Goal: Transaction & Acquisition: Purchase product/service

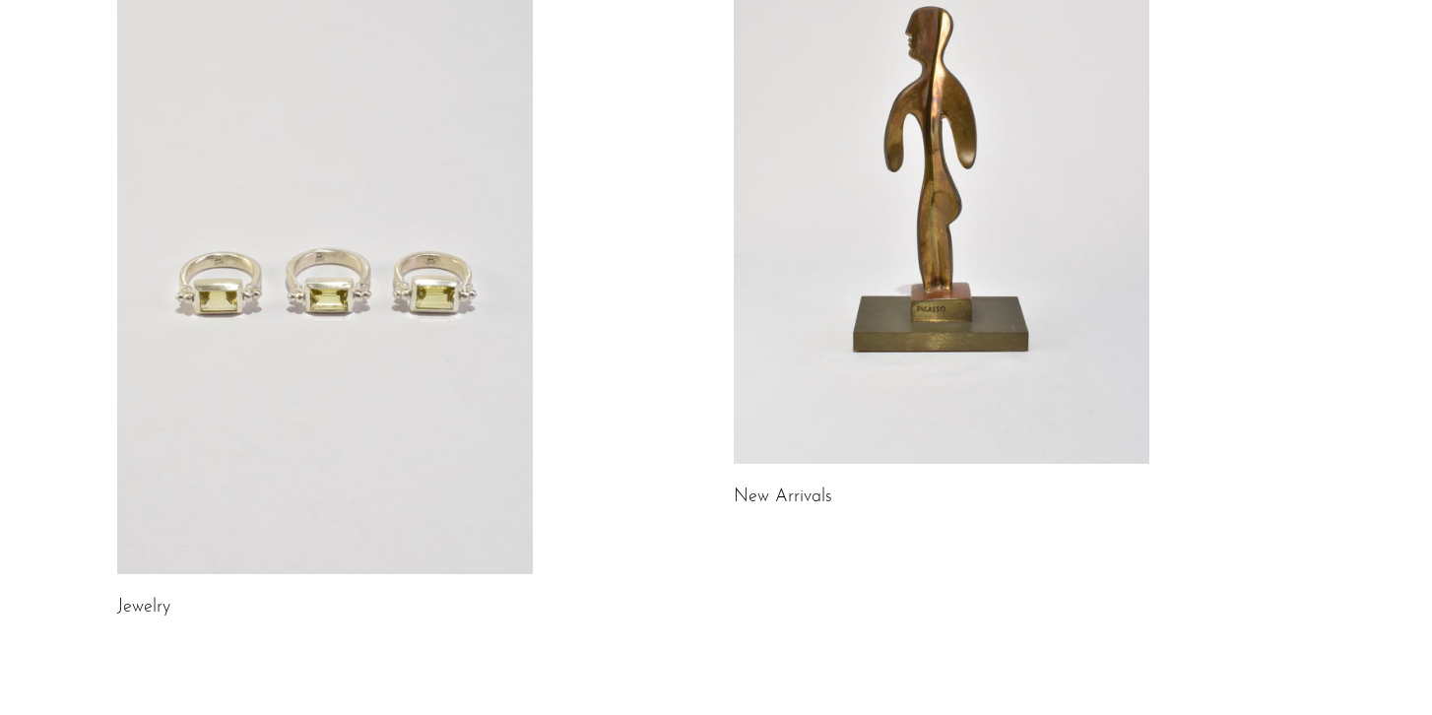
scroll to position [295, 0]
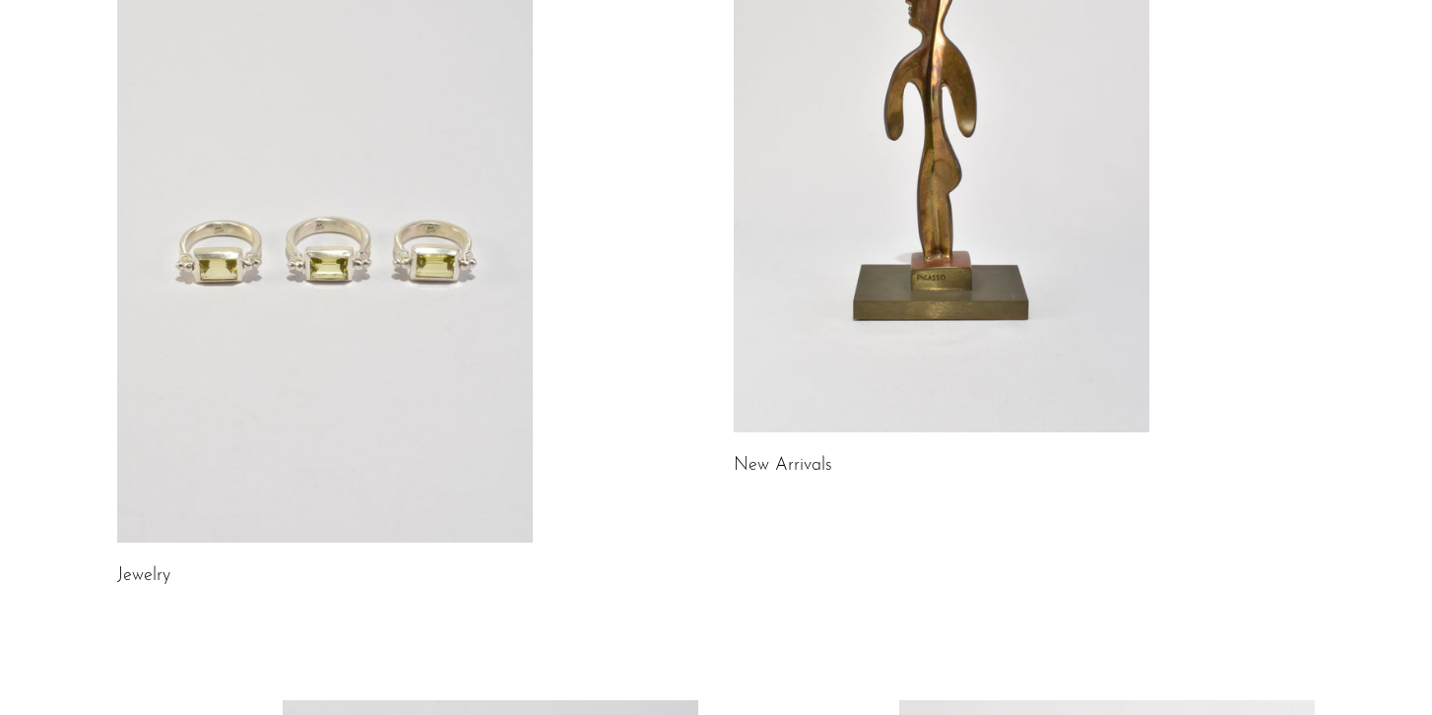
click at [898, 248] on link at bounding box center [940, 141] width 415 height 582
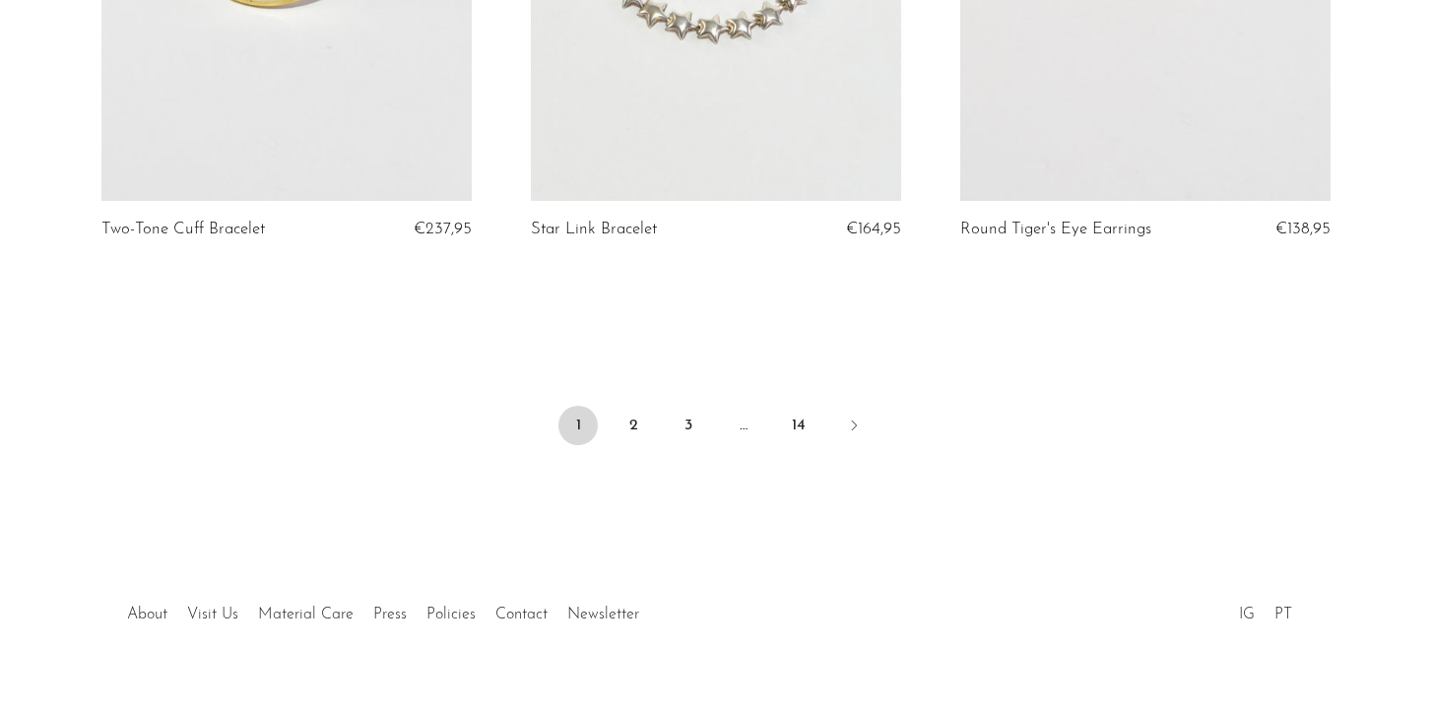
scroll to position [7264, 0]
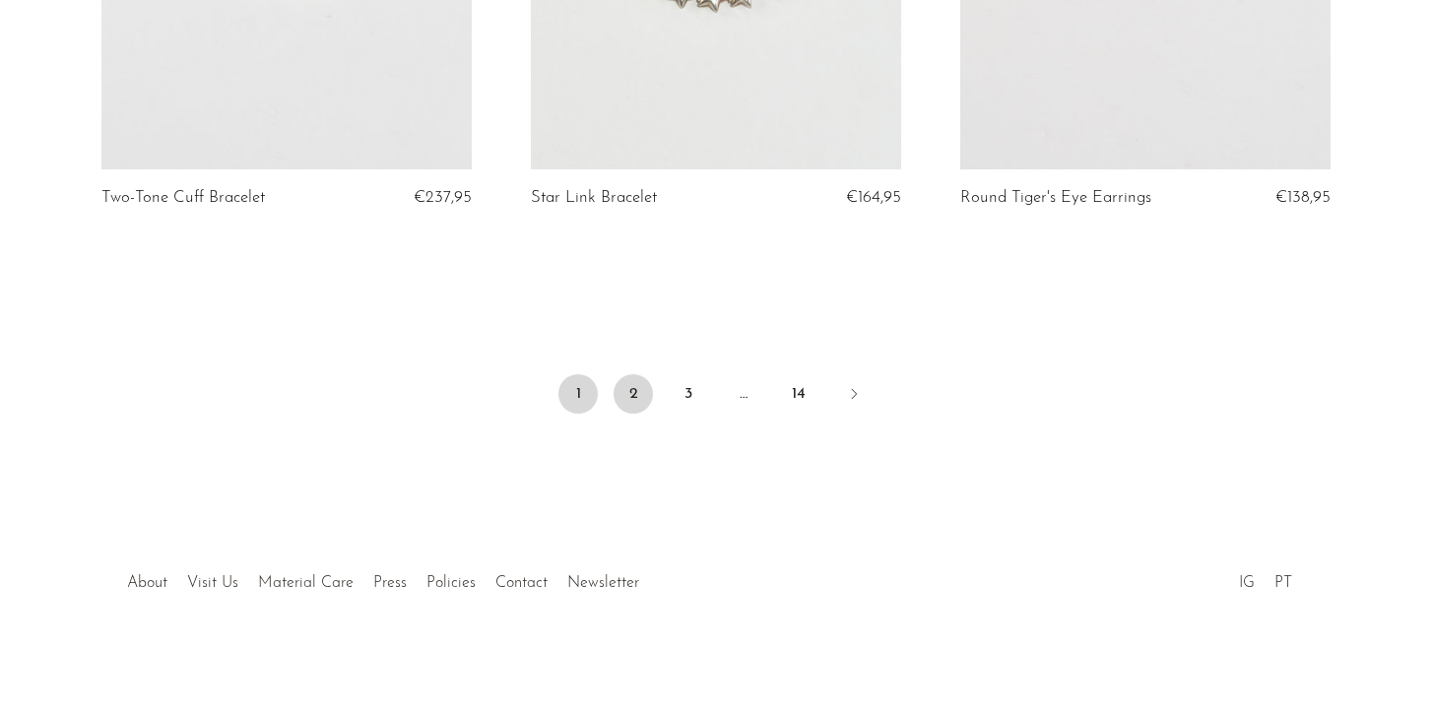
click at [631, 396] on link "2" at bounding box center [632, 393] width 39 height 39
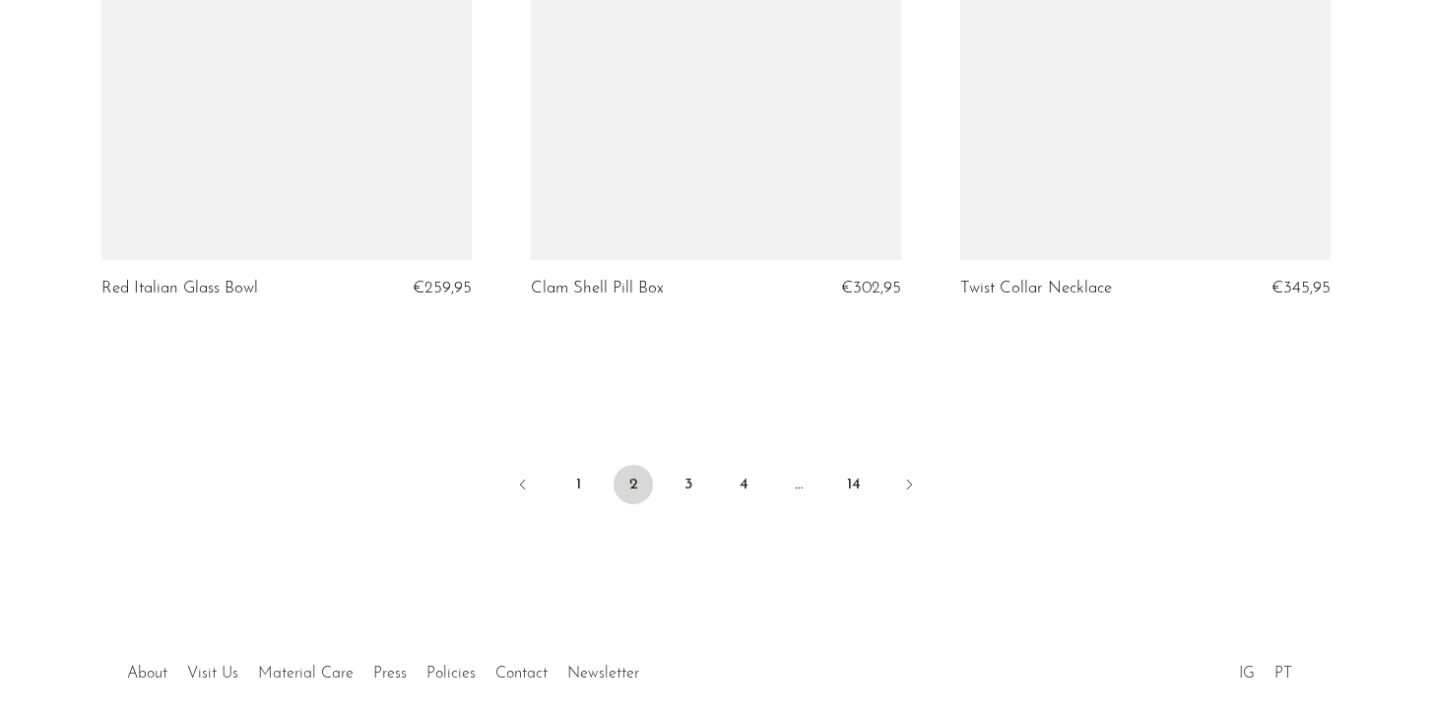
scroll to position [7228, 0]
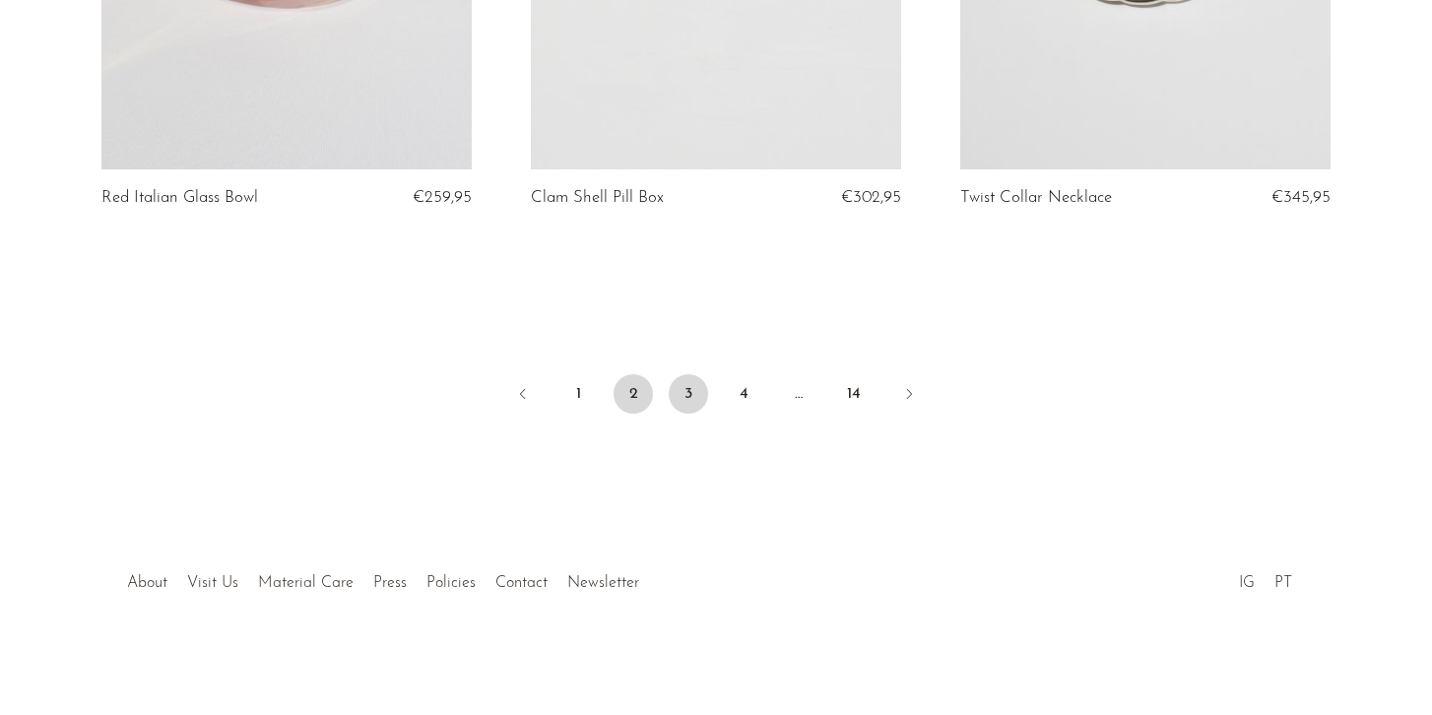
click at [682, 401] on link "3" at bounding box center [688, 393] width 39 height 39
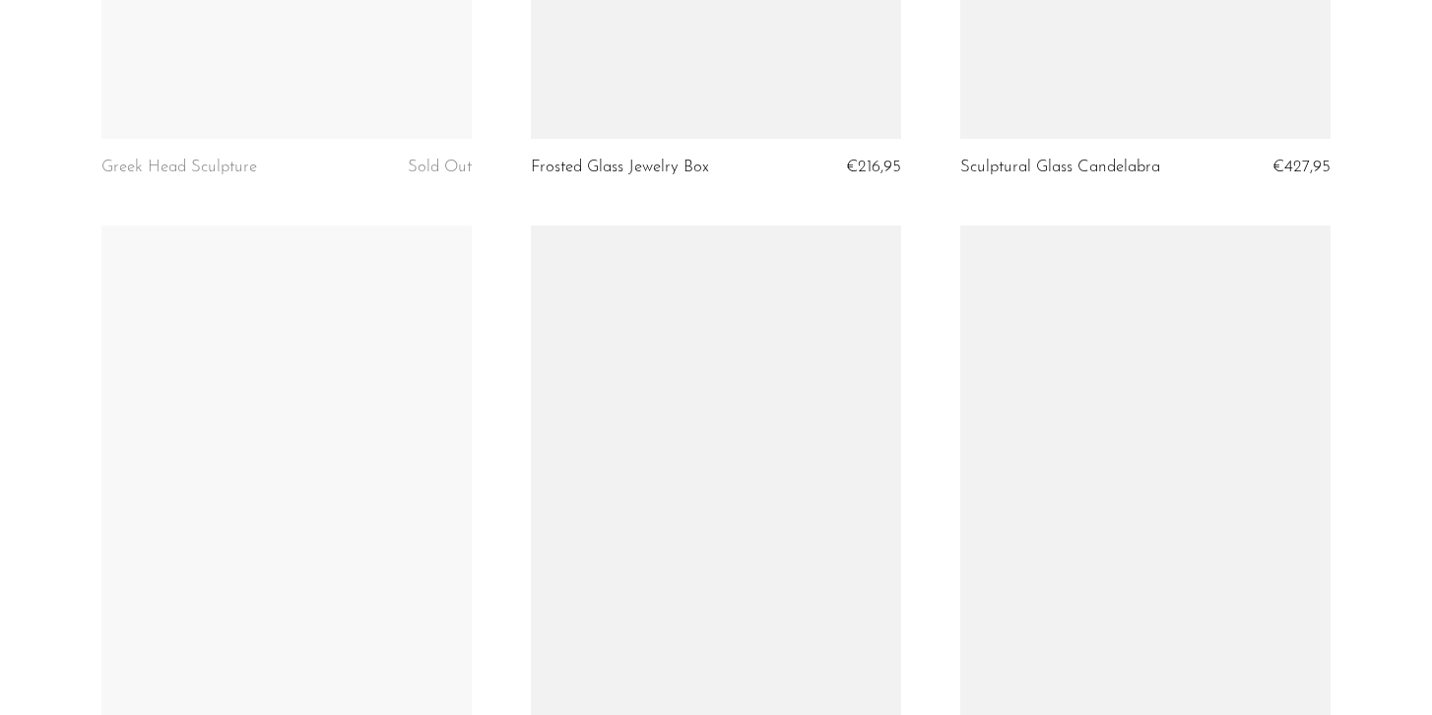
scroll to position [7032, 0]
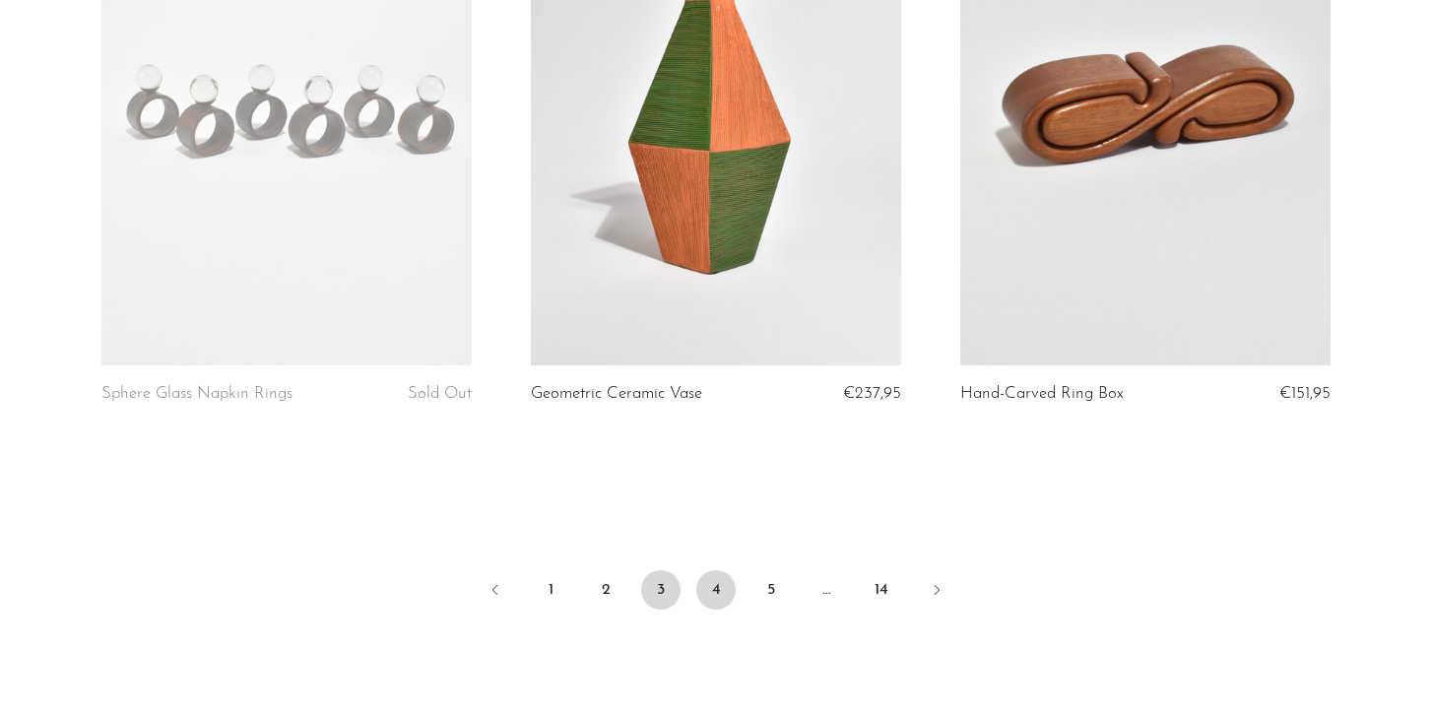
click at [708, 608] on link "4" at bounding box center [715, 589] width 39 height 39
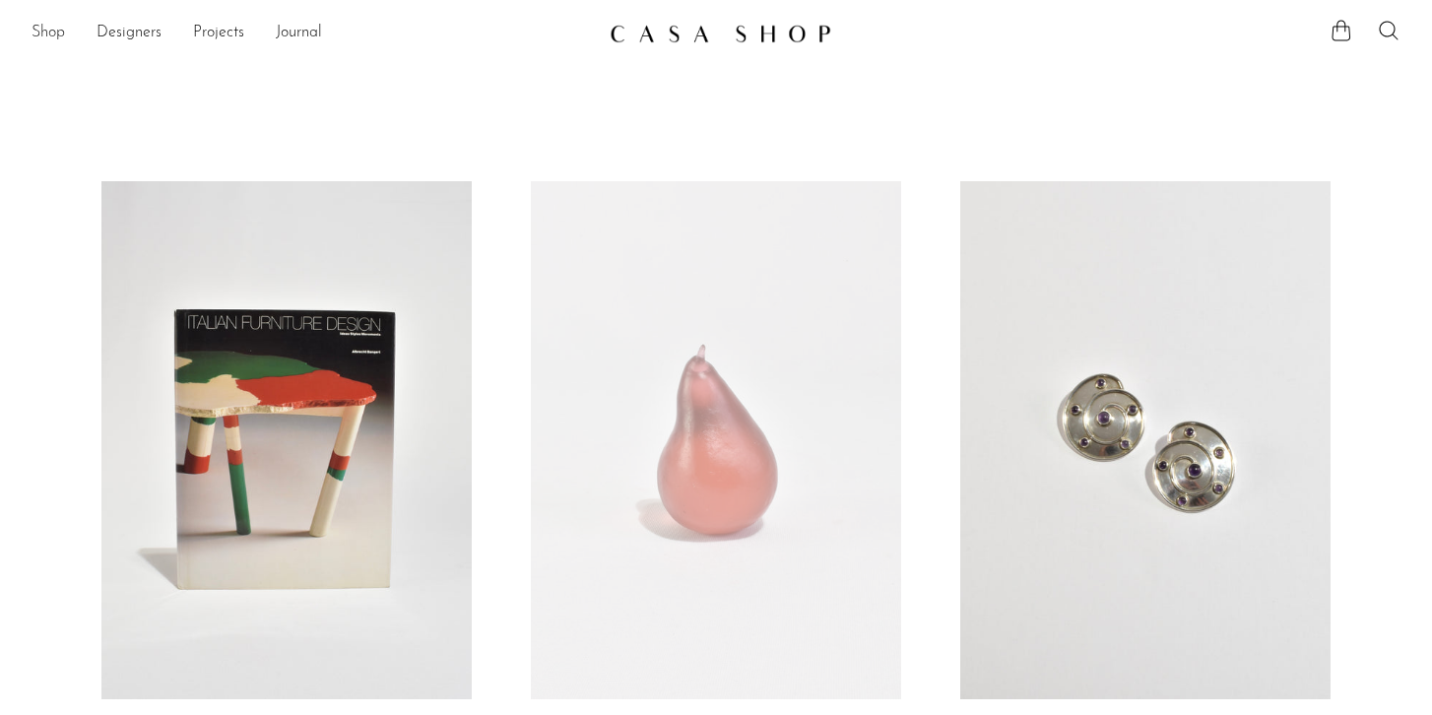
click at [58, 32] on link "Shop" at bounding box center [48, 34] width 33 height 26
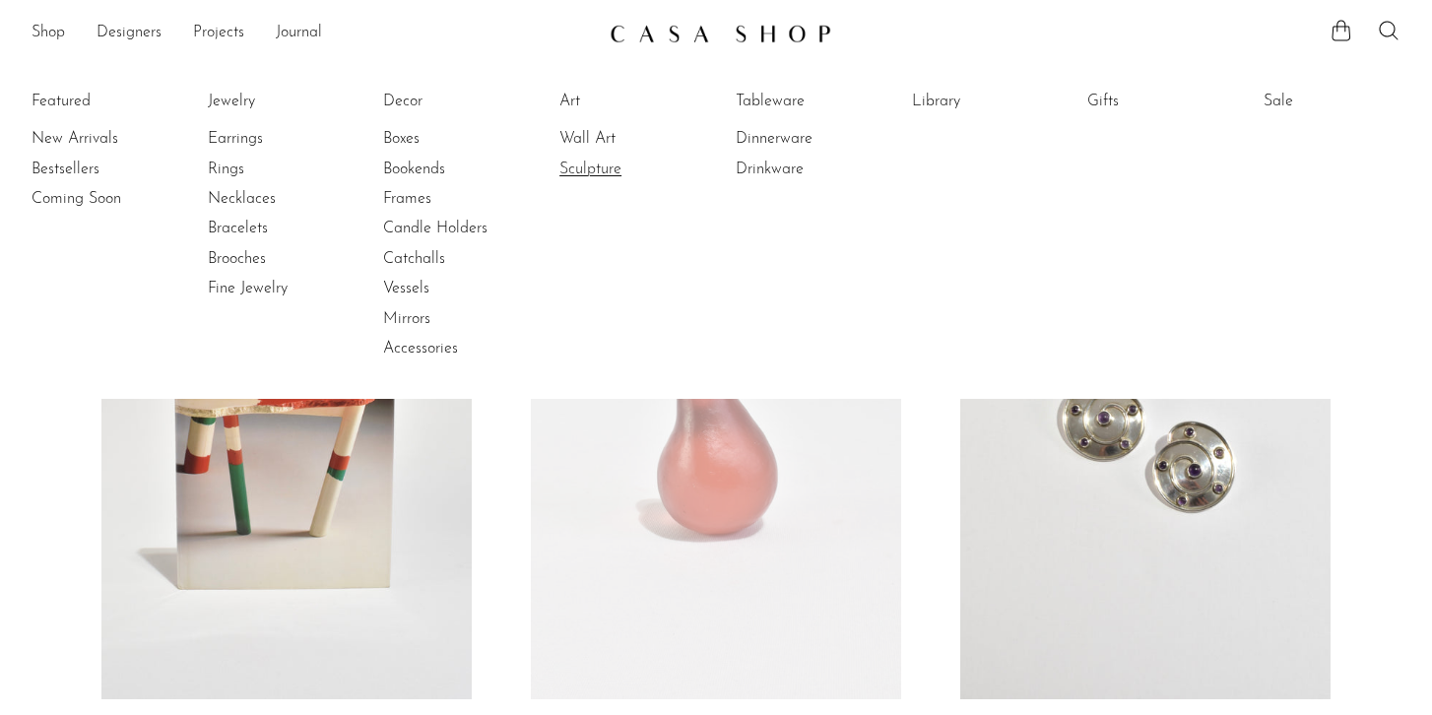
click at [590, 171] on link "Sculpture" at bounding box center [633, 170] width 148 height 22
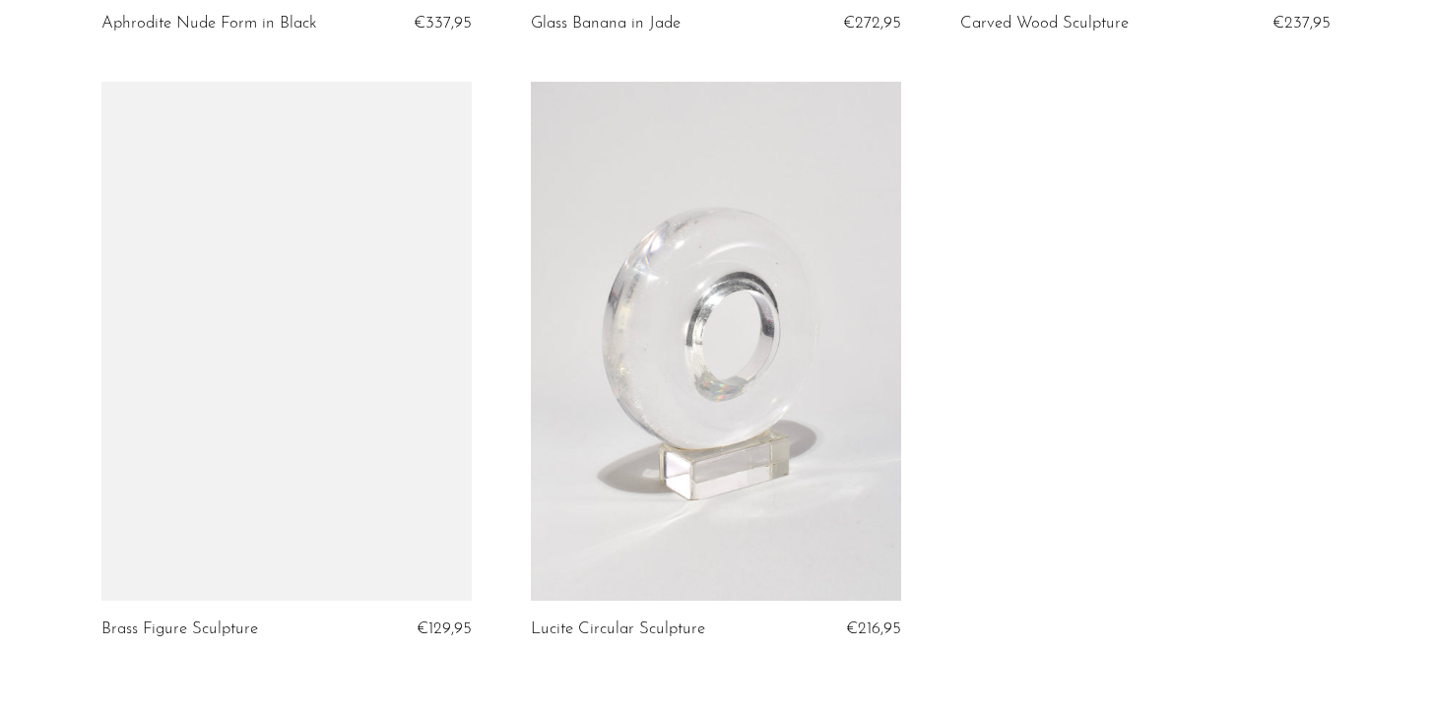
scroll to position [6819, 0]
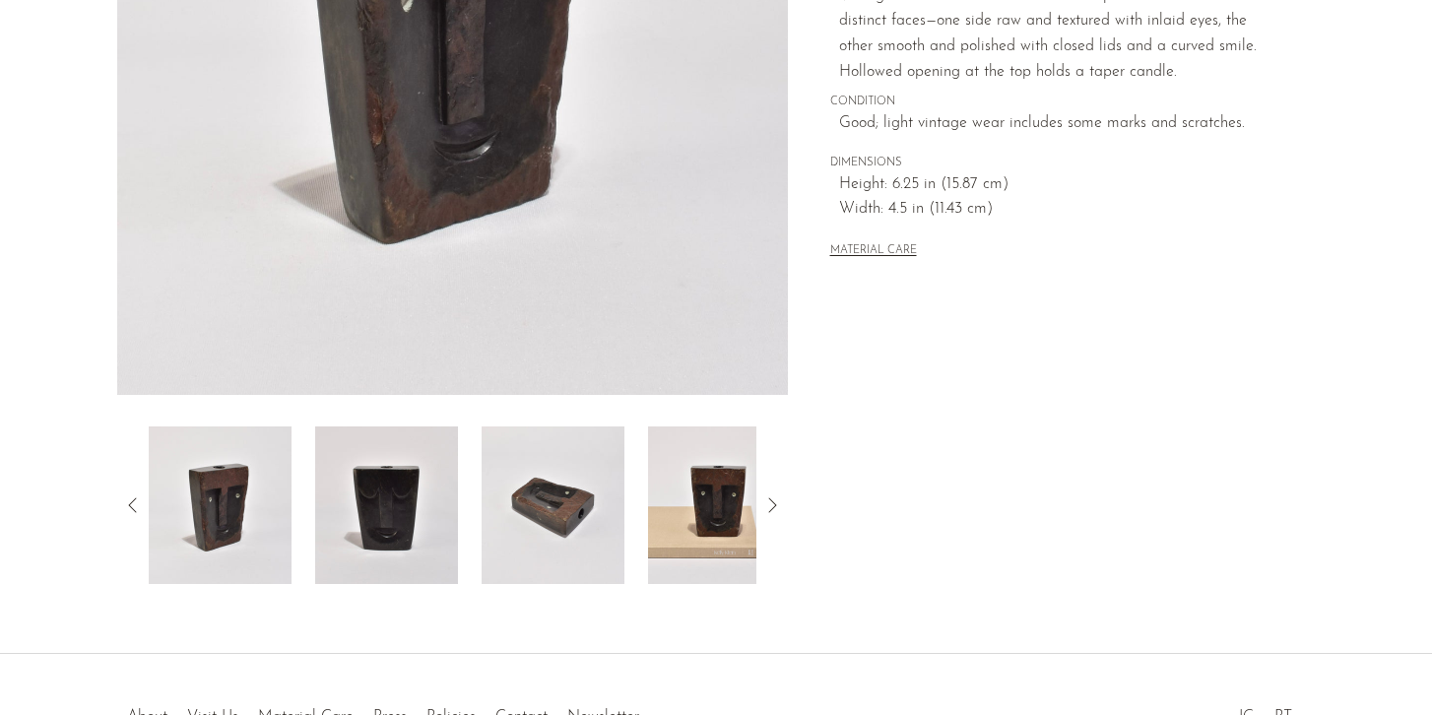
scroll to position [567, 0]
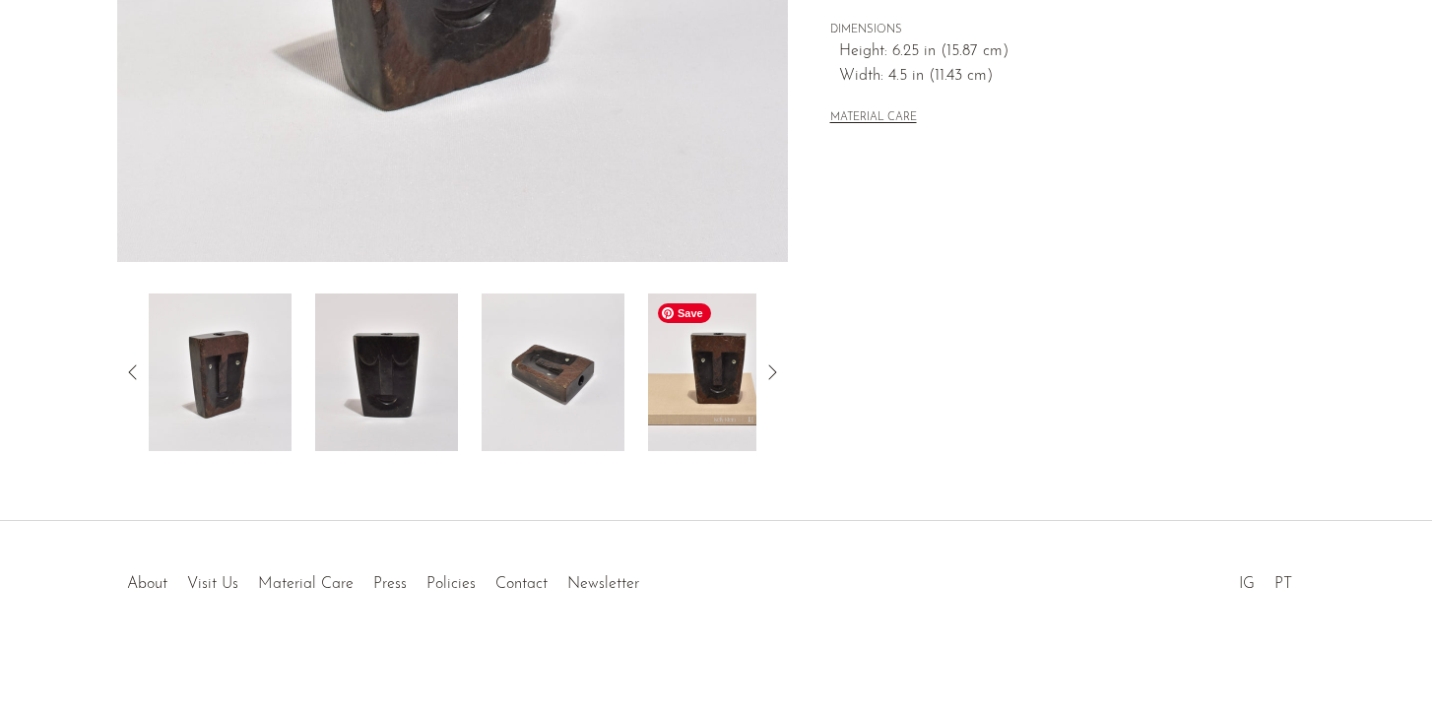
click at [712, 372] on img at bounding box center [719, 372] width 143 height 158
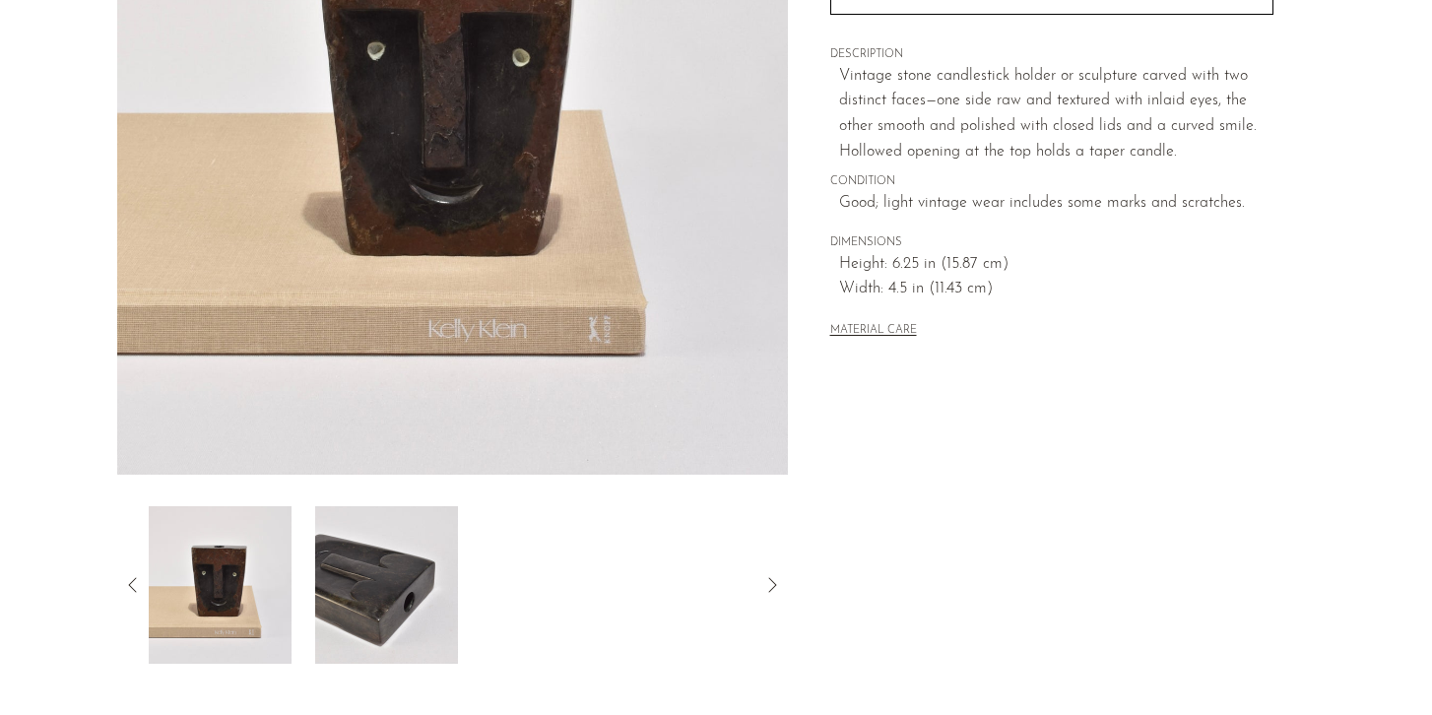
scroll to position [429, 0]
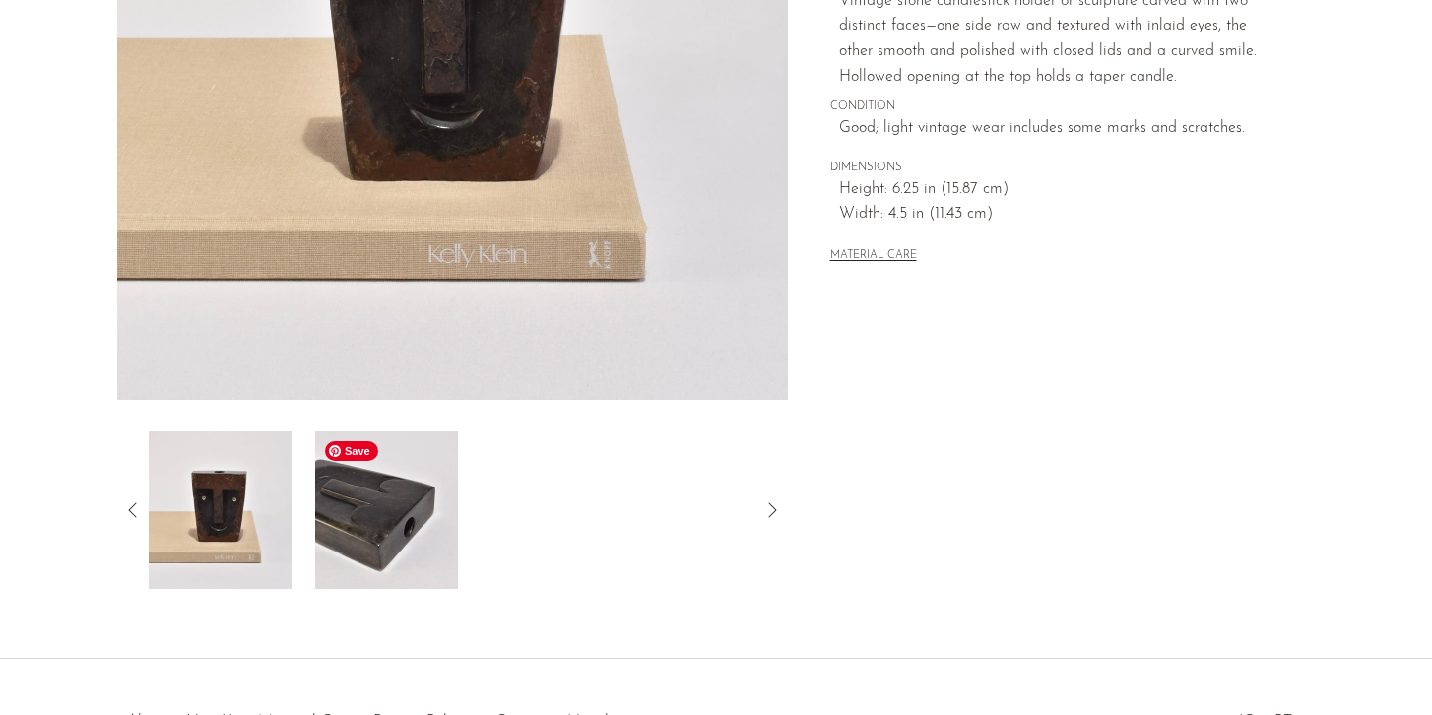
click at [395, 510] on img at bounding box center [386, 510] width 143 height 158
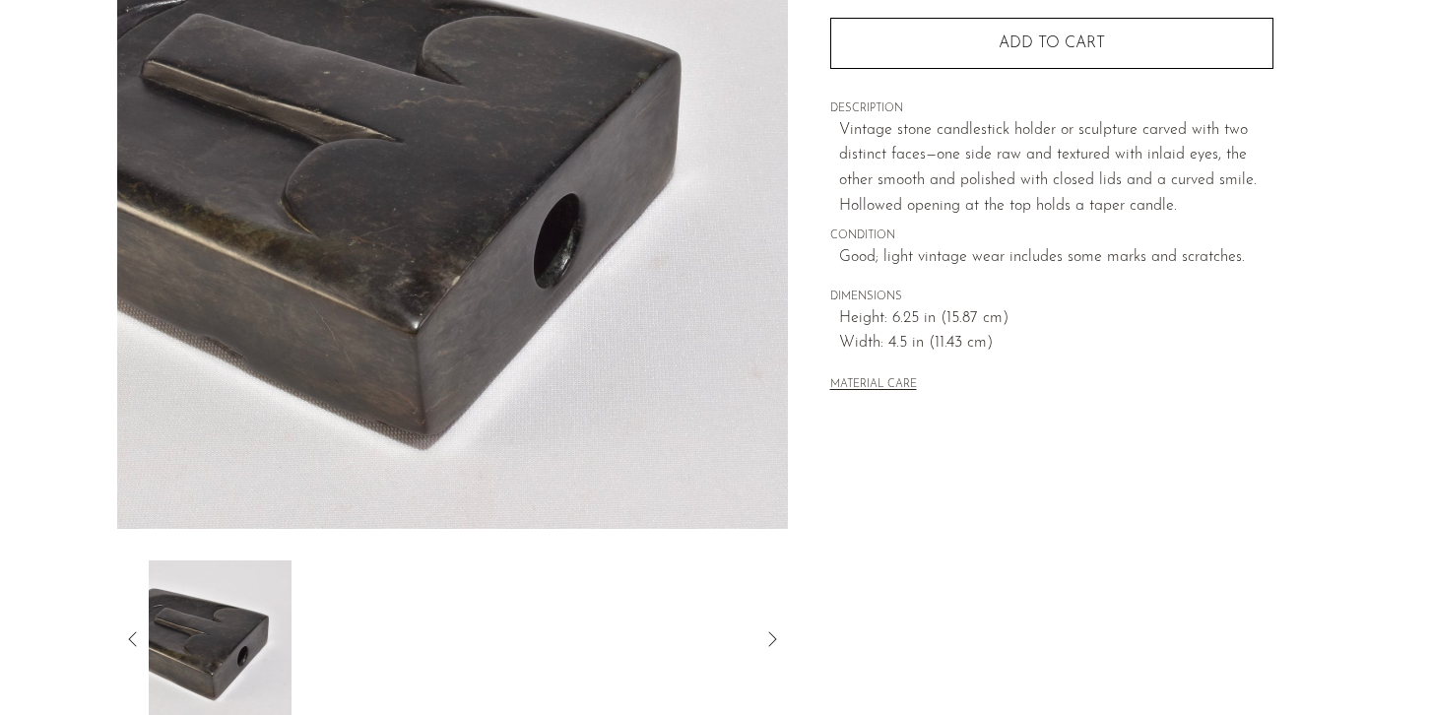
scroll to position [303, 0]
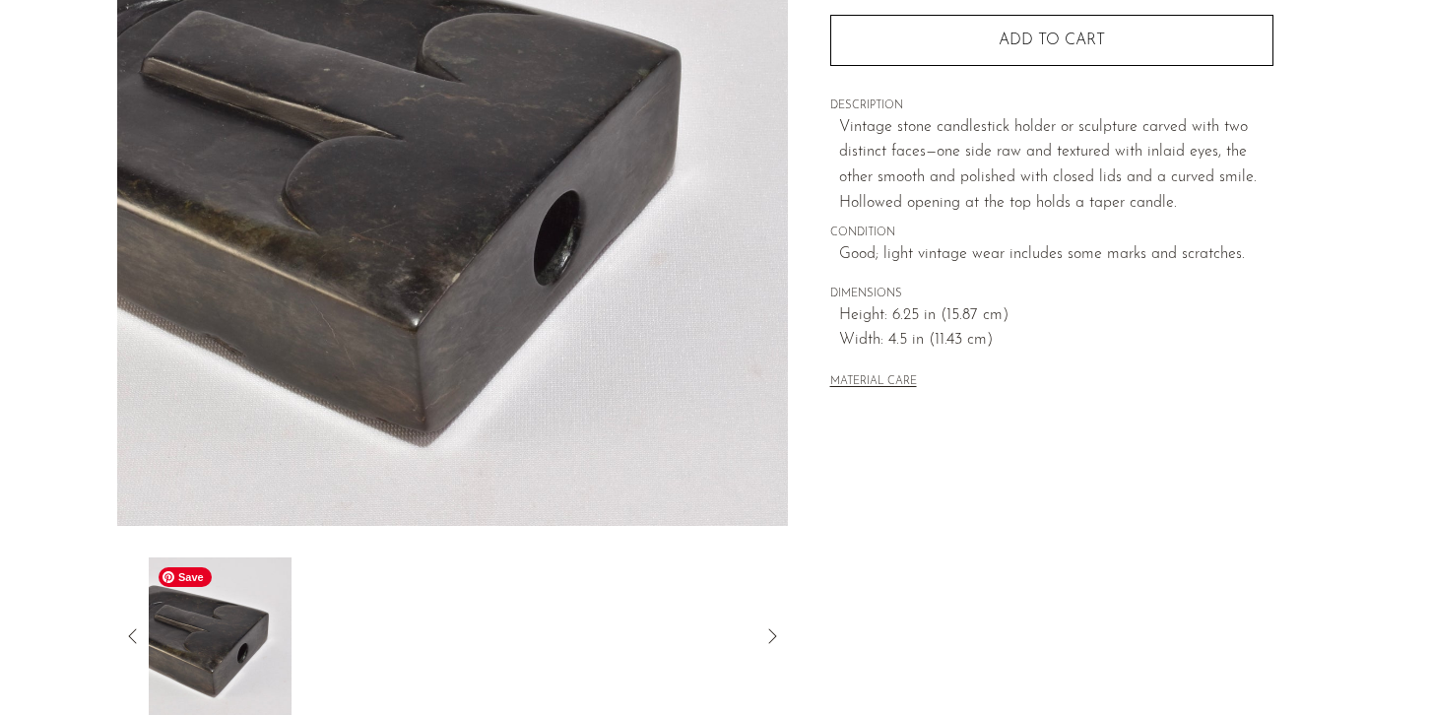
click at [190, 637] on img at bounding box center [220, 636] width 143 height 158
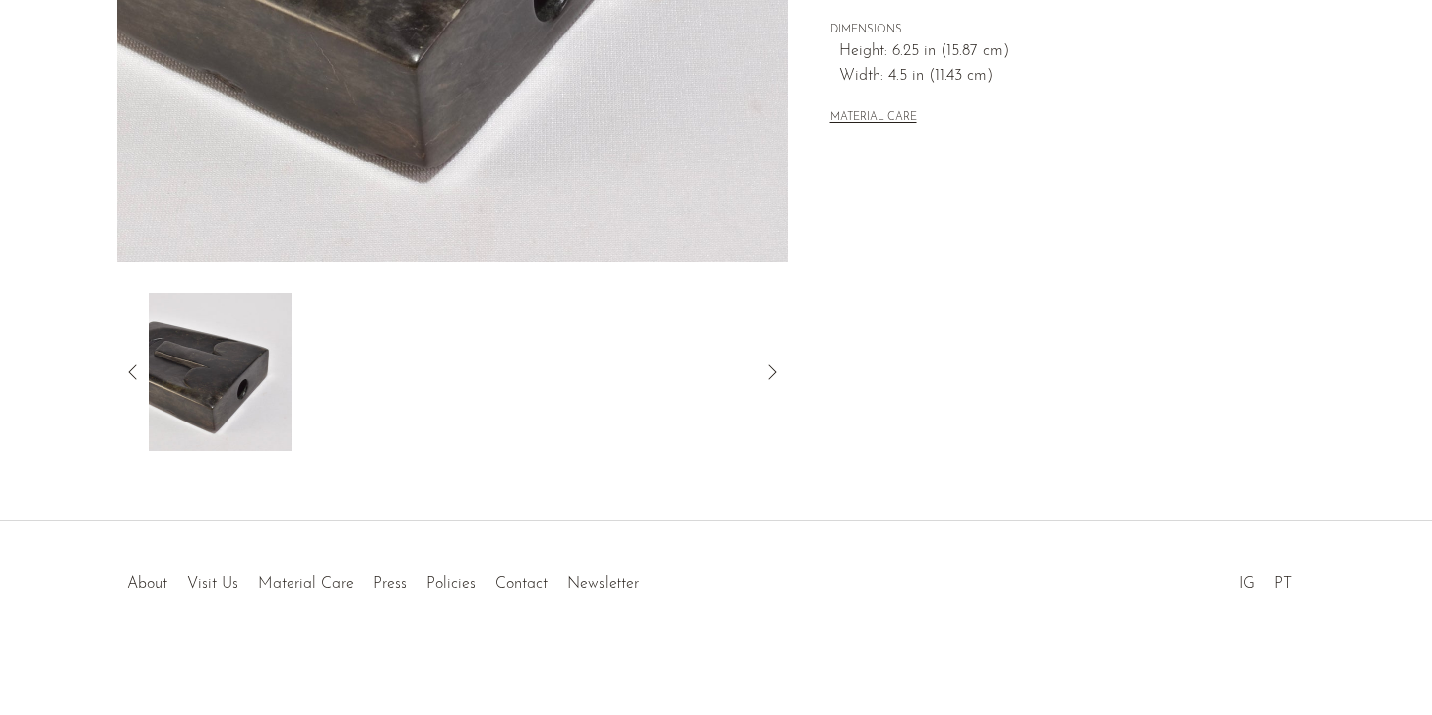
click at [135, 365] on icon at bounding box center [132, 371] width 8 height 15
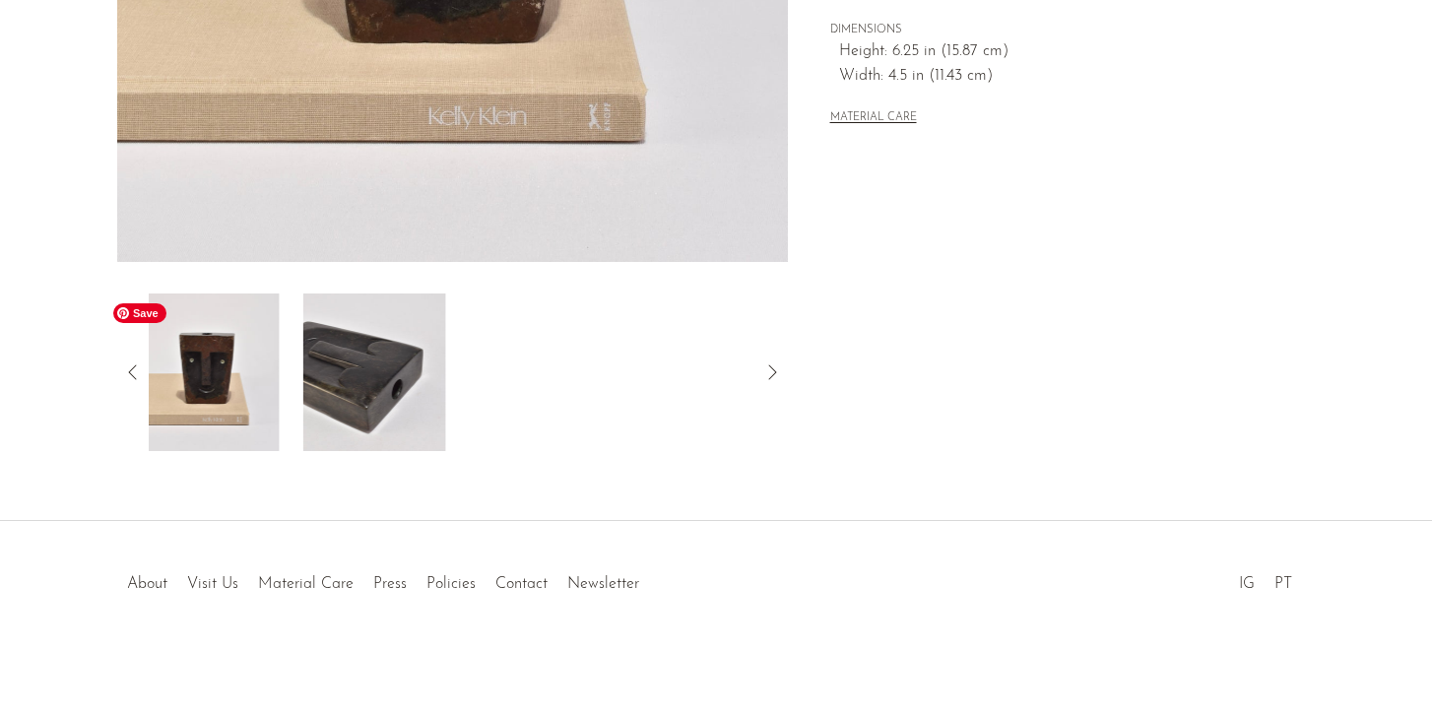
click at [178, 373] on img at bounding box center [208, 372] width 143 height 158
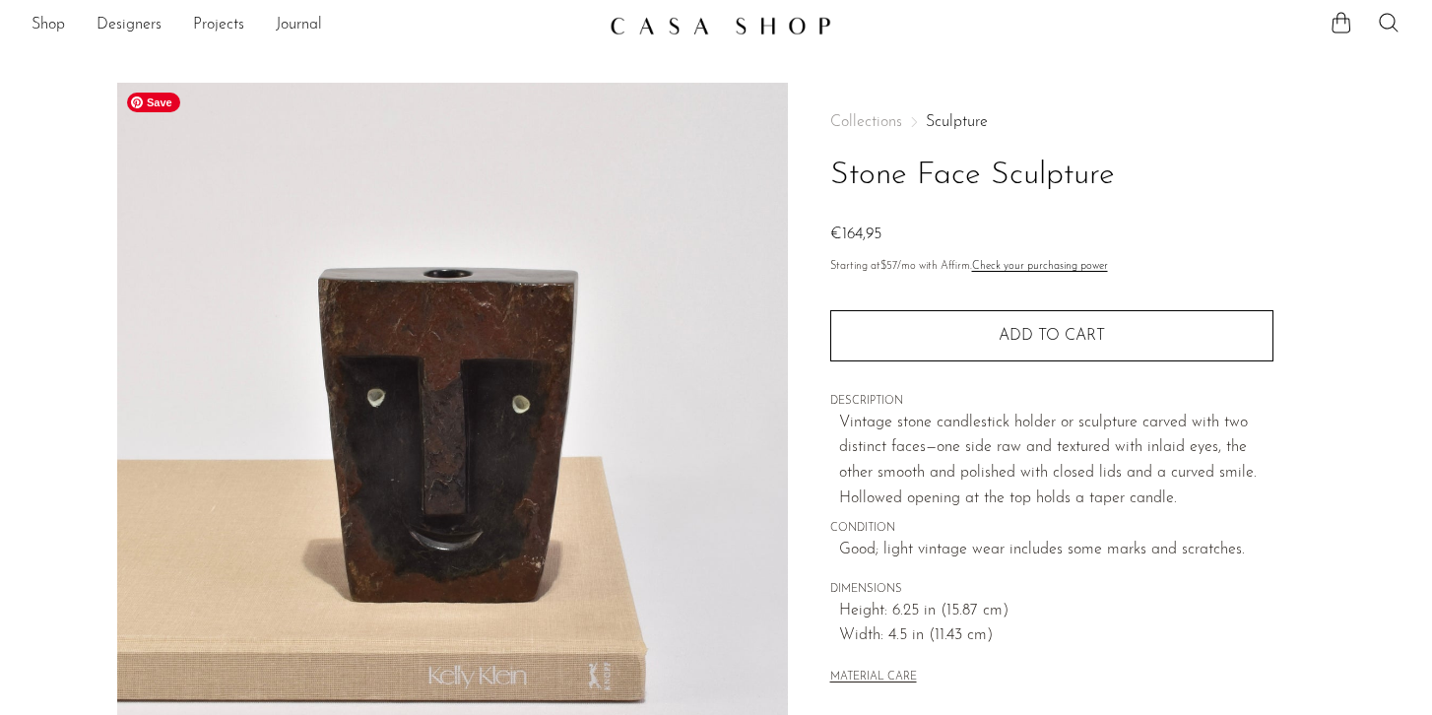
scroll to position [7, 0]
